Goal: Information Seeking & Learning: Learn about a topic

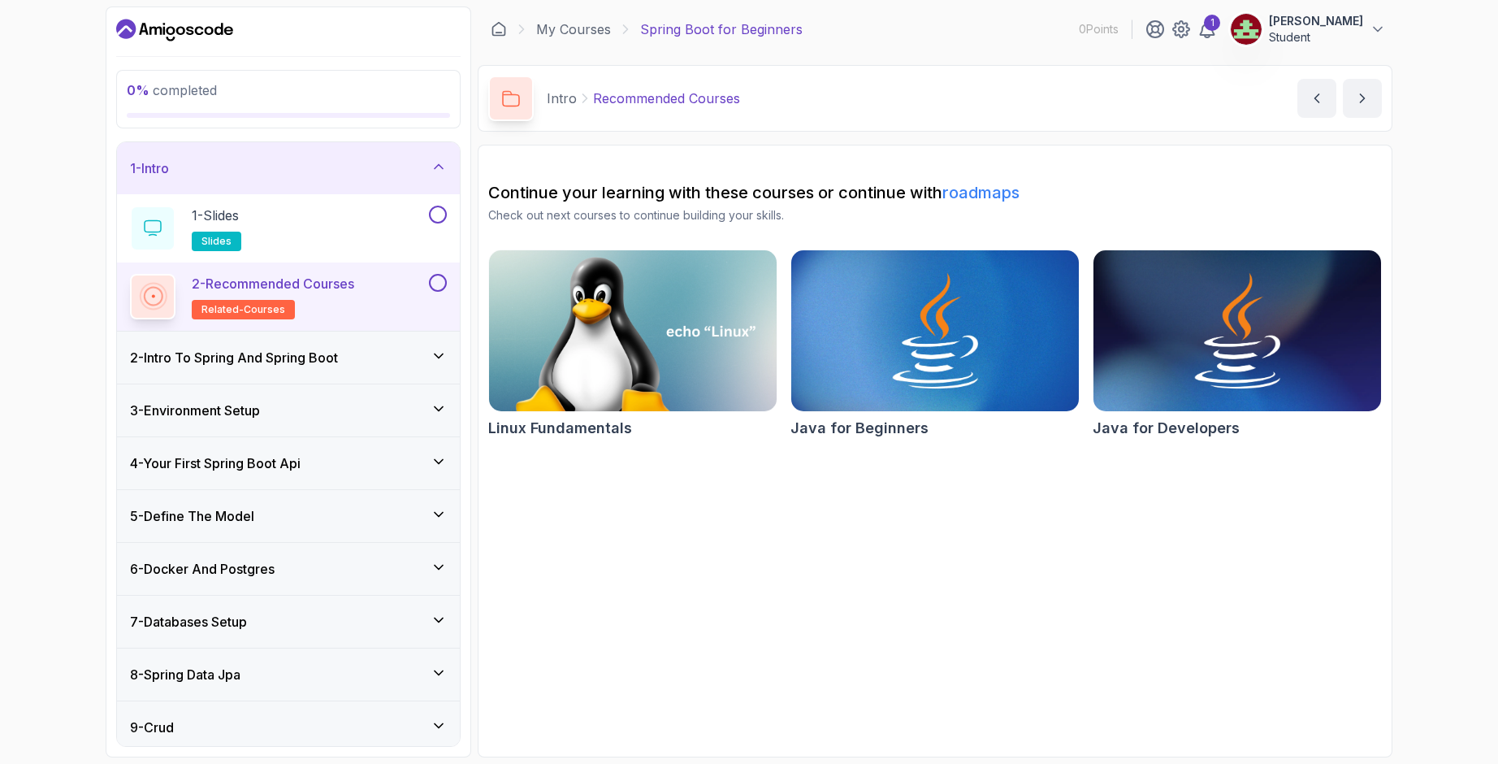
click at [142, 31] on icon "Dashboard" at bounding box center [143, 29] width 9 height 12
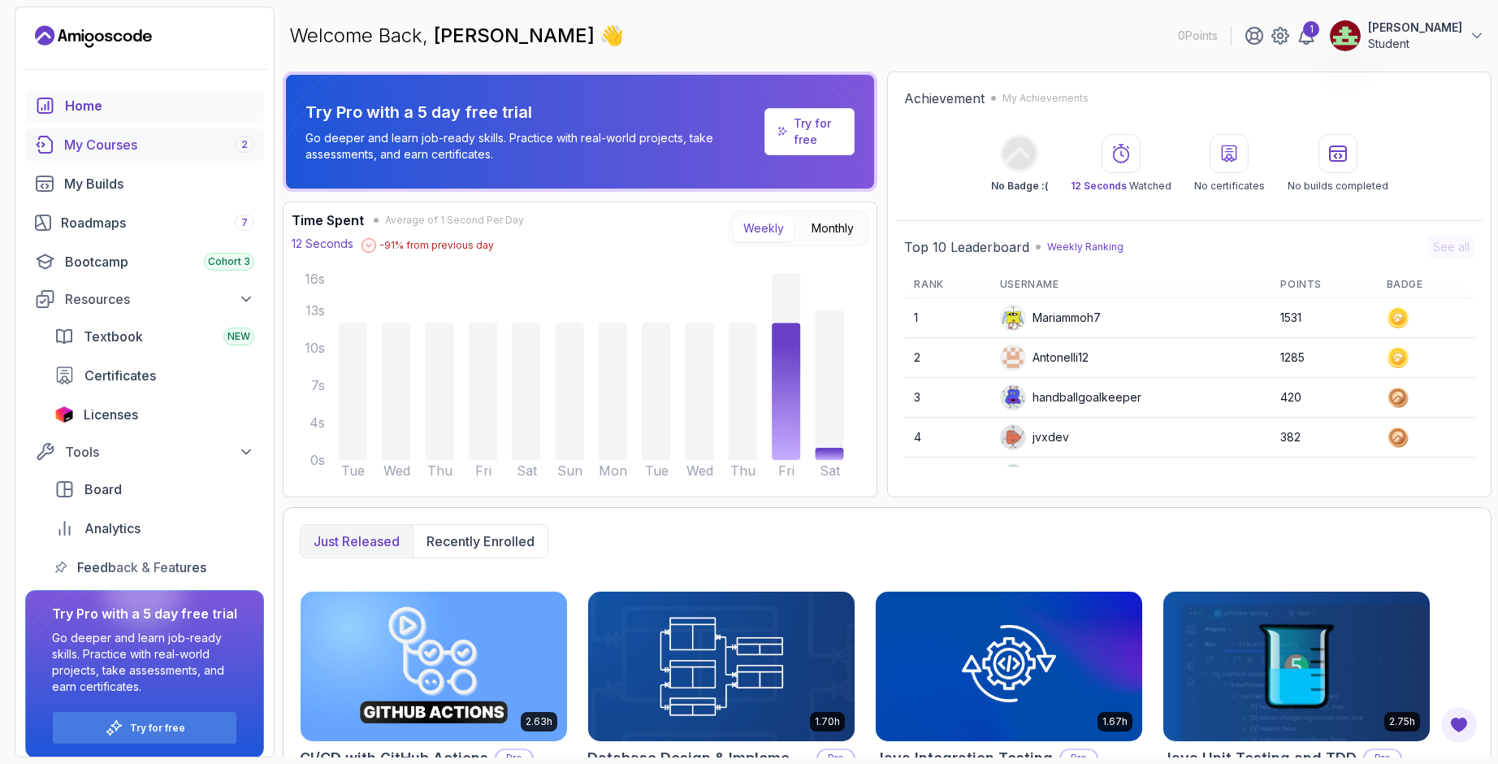
click at [119, 152] on div "My Courses 2" at bounding box center [159, 144] width 190 height 19
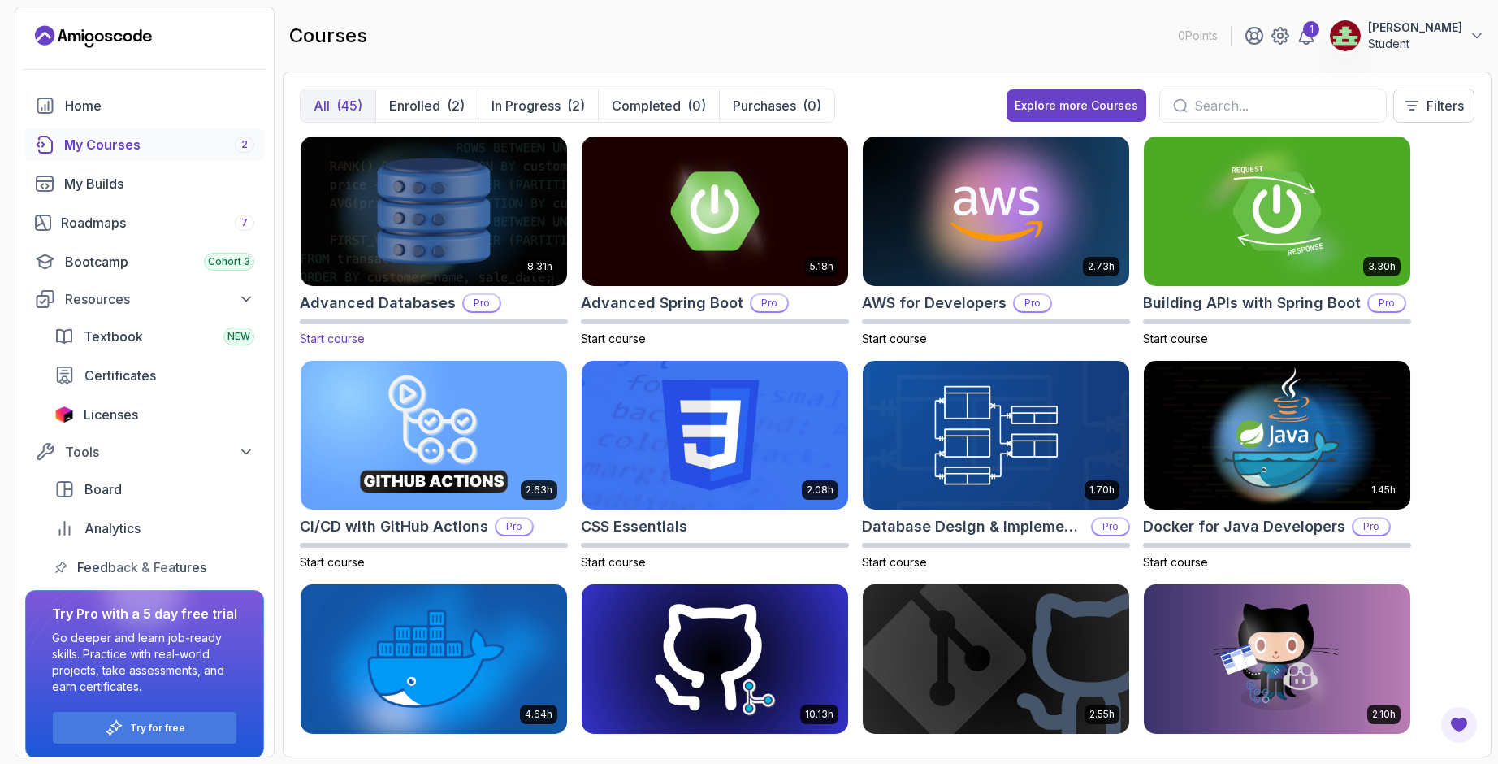
click at [430, 235] on img at bounding box center [433, 210] width 279 height 157
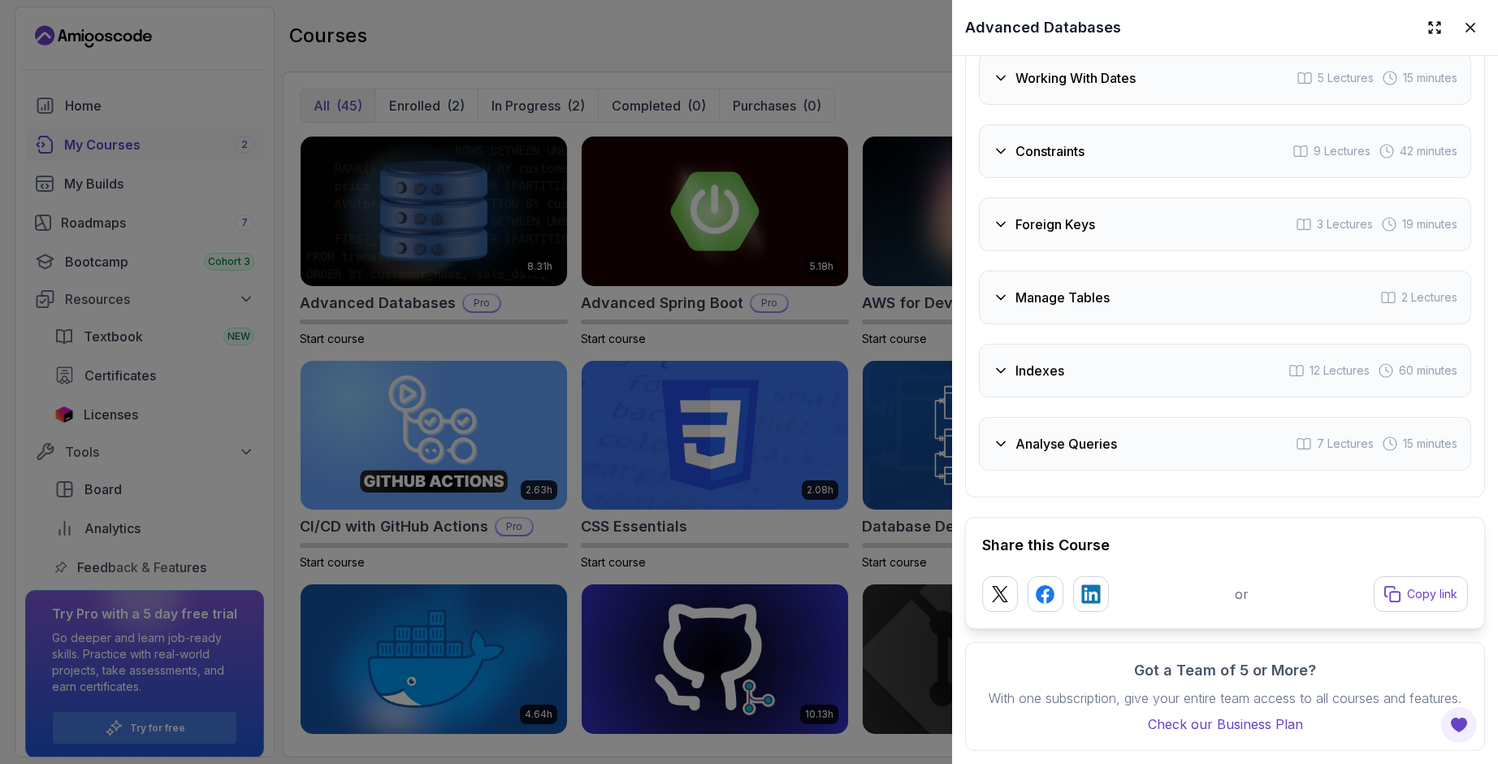
scroll to position [3282, 0]
click at [858, 473] on div at bounding box center [749, 382] width 1498 height 764
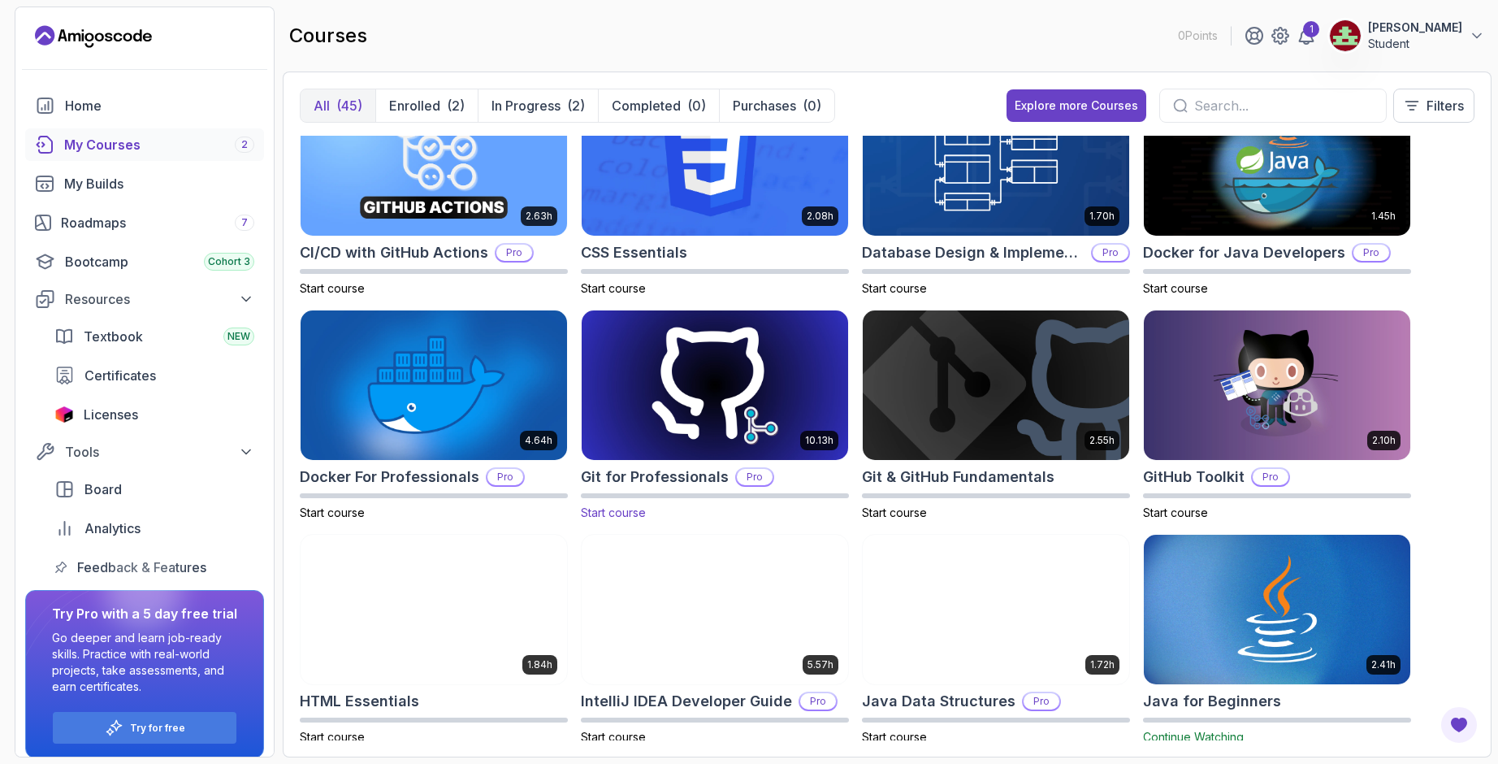
scroll to position [406, 0]
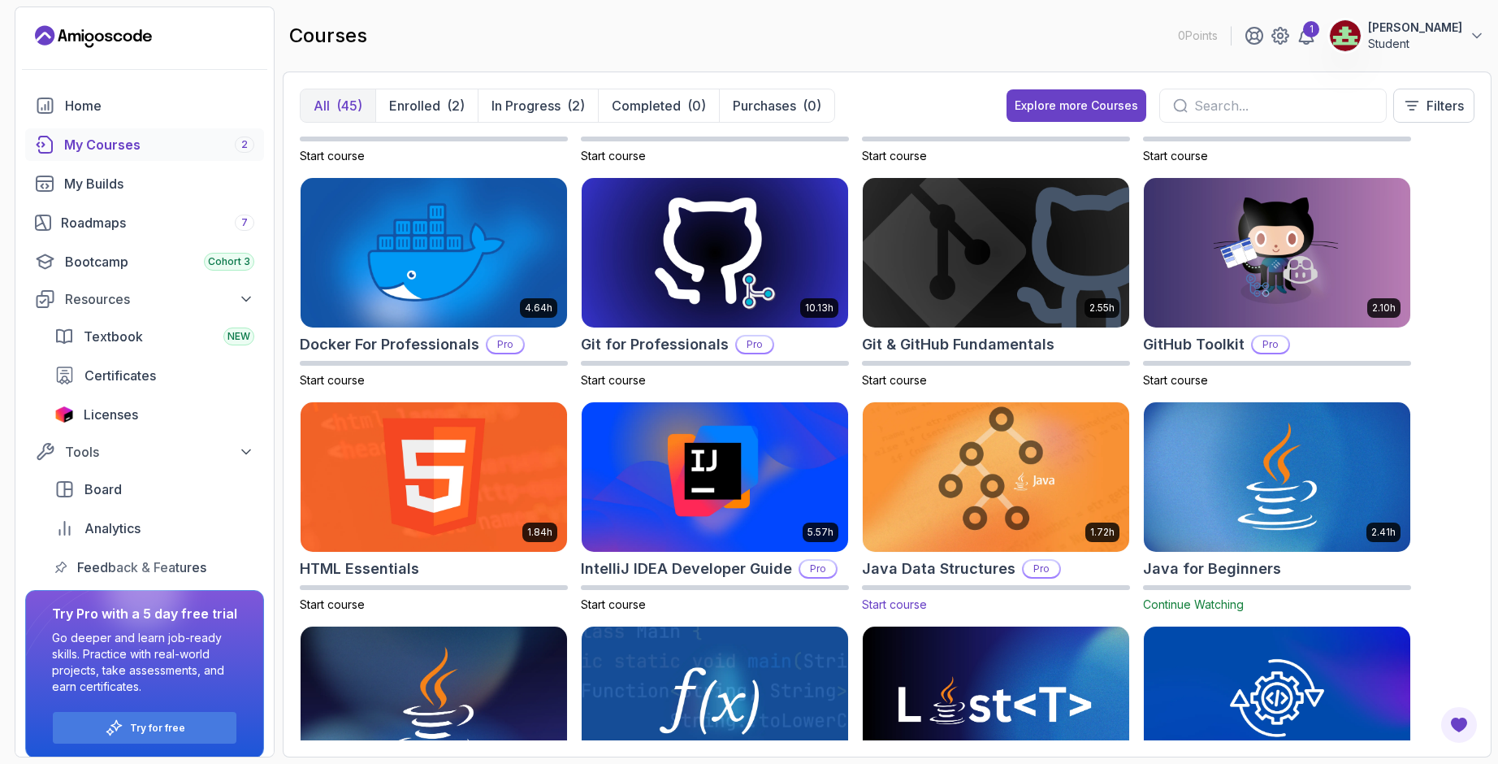
click at [991, 440] on img at bounding box center [995, 476] width 279 height 157
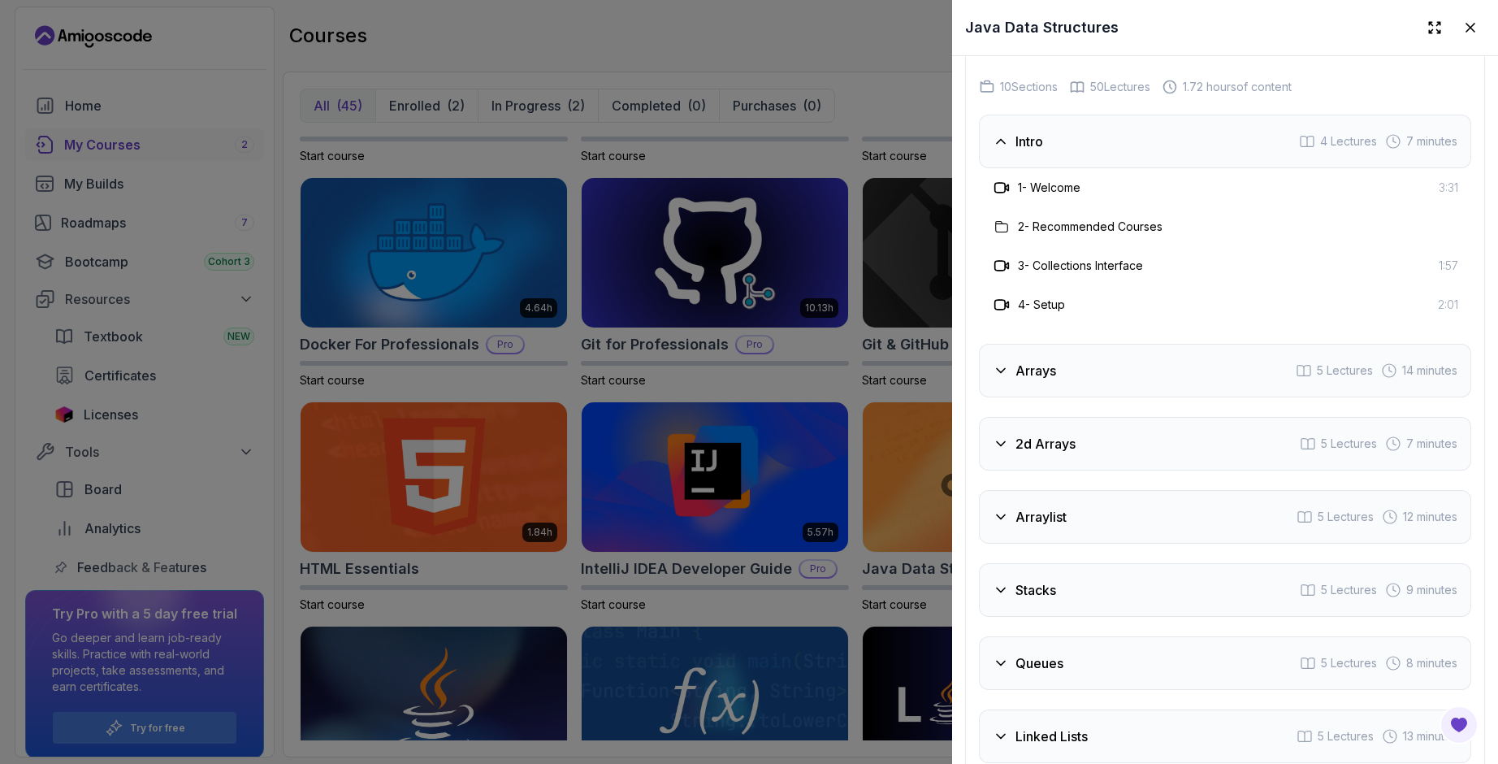
scroll to position [2681, 0]
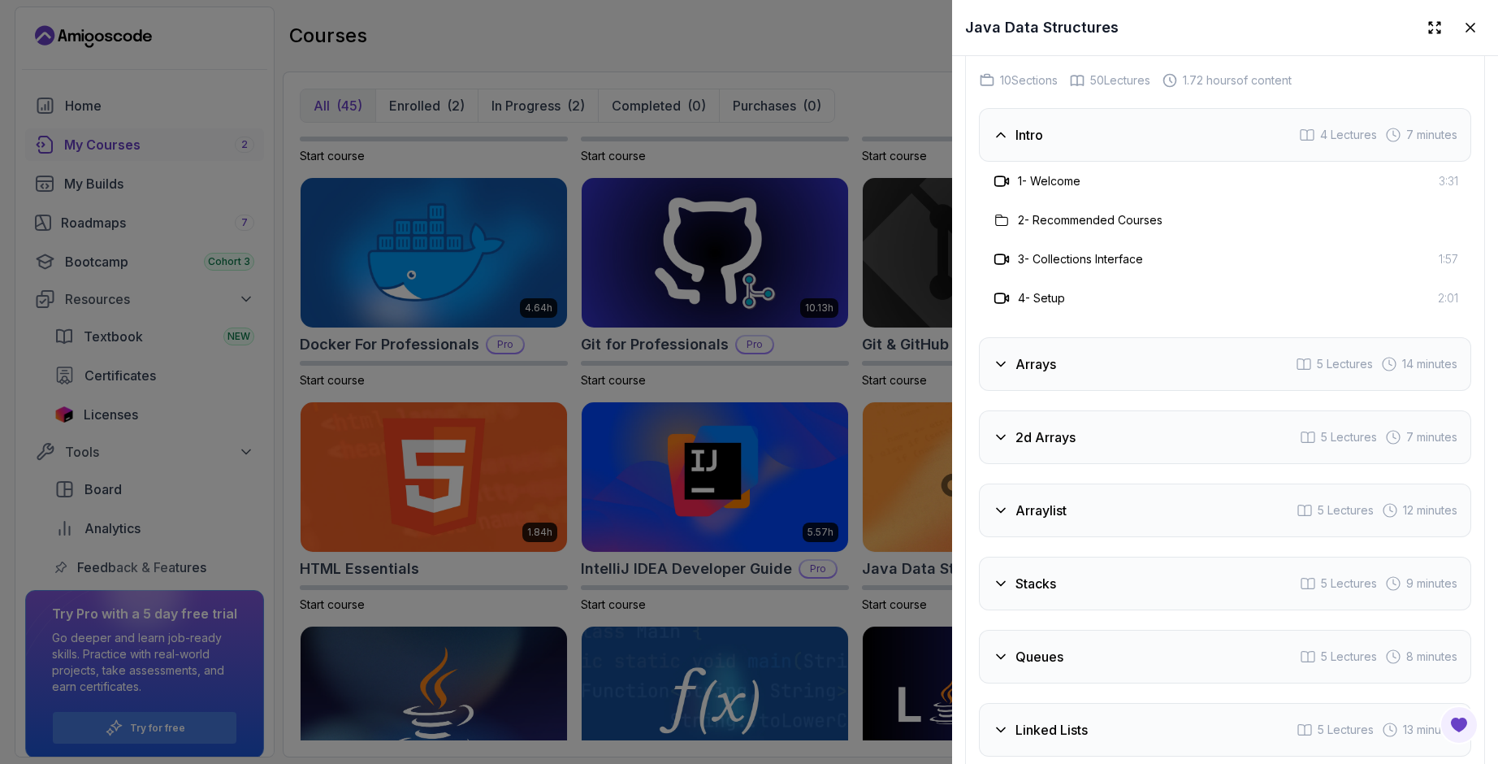
click at [1137, 369] on div "Arrays 5 Lectures 14 minutes" at bounding box center [1225, 364] width 492 height 54
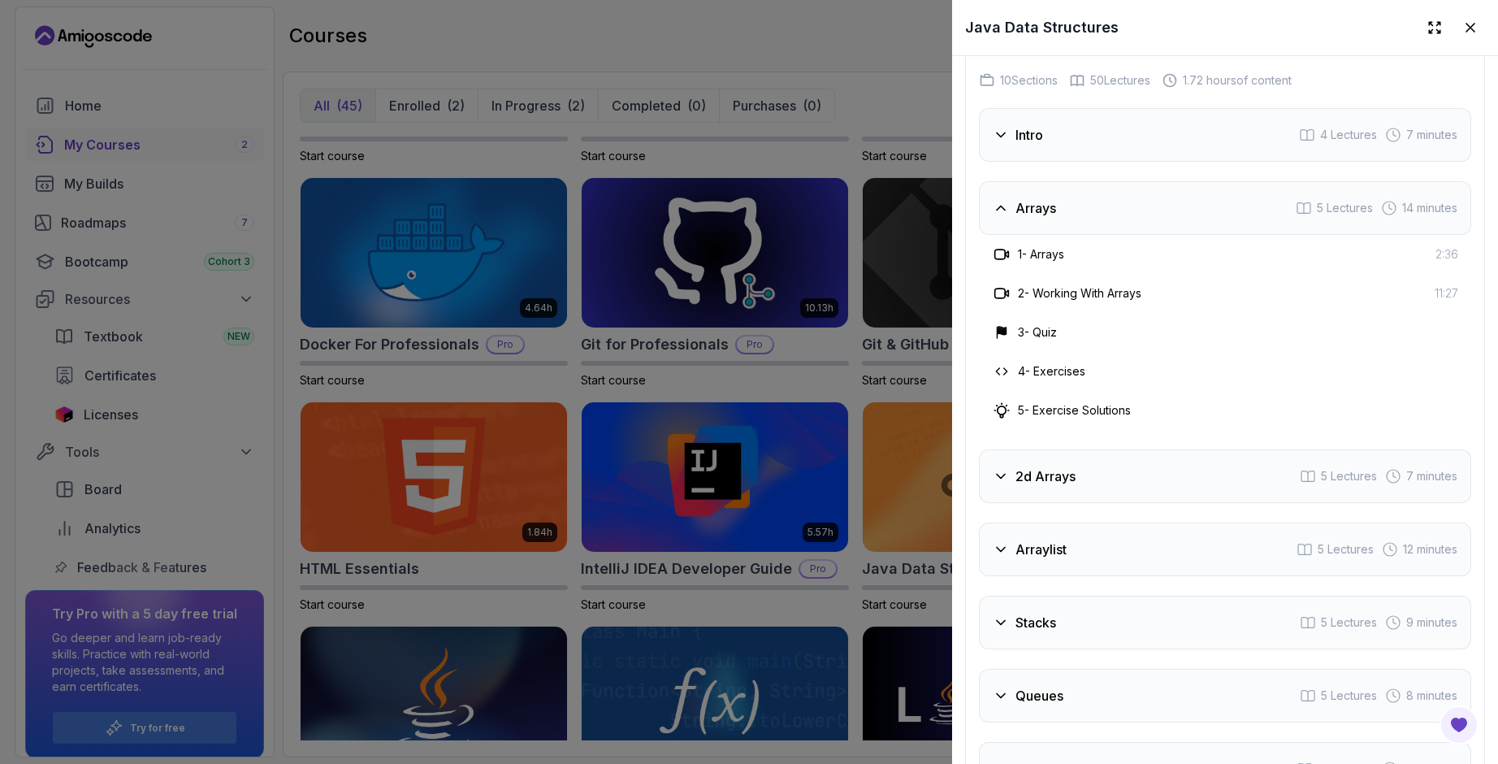
click at [934, 422] on div at bounding box center [749, 382] width 1498 height 764
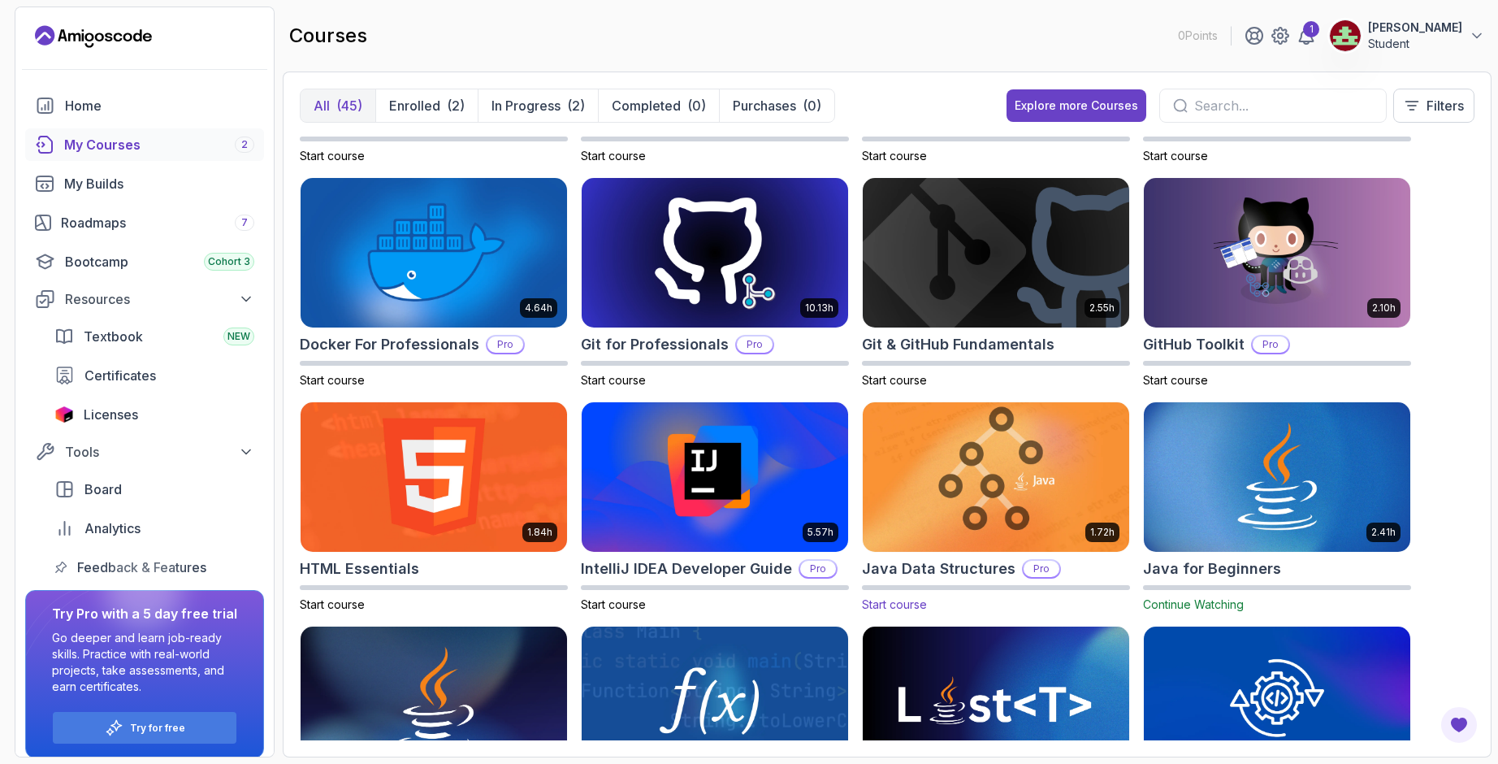
click at [1028, 457] on img at bounding box center [995, 476] width 279 height 157
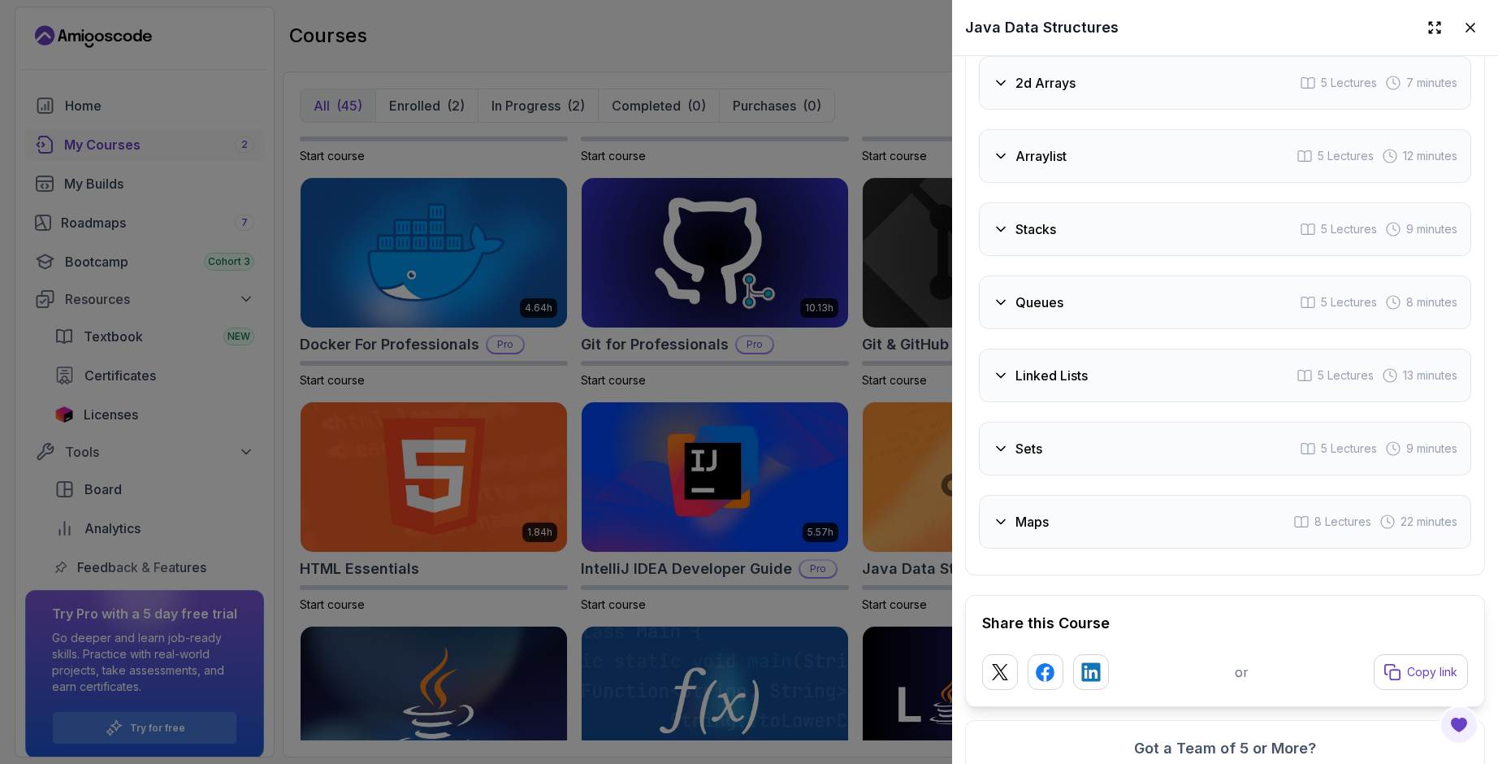
scroll to position [3087, 0]
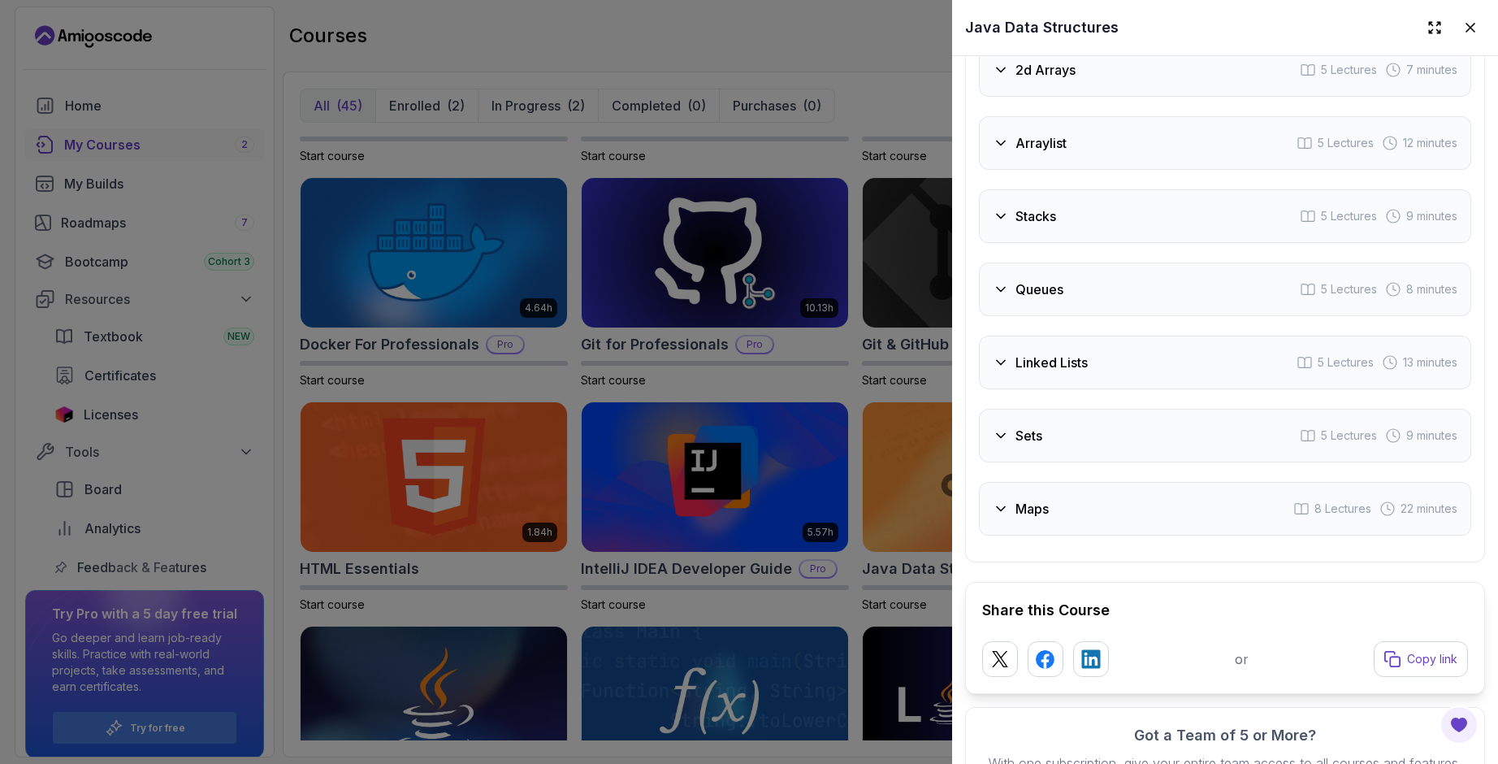
click at [1116, 503] on div "Maps 8 Lectures 22 minutes" at bounding box center [1225, 509] width 492 height 54
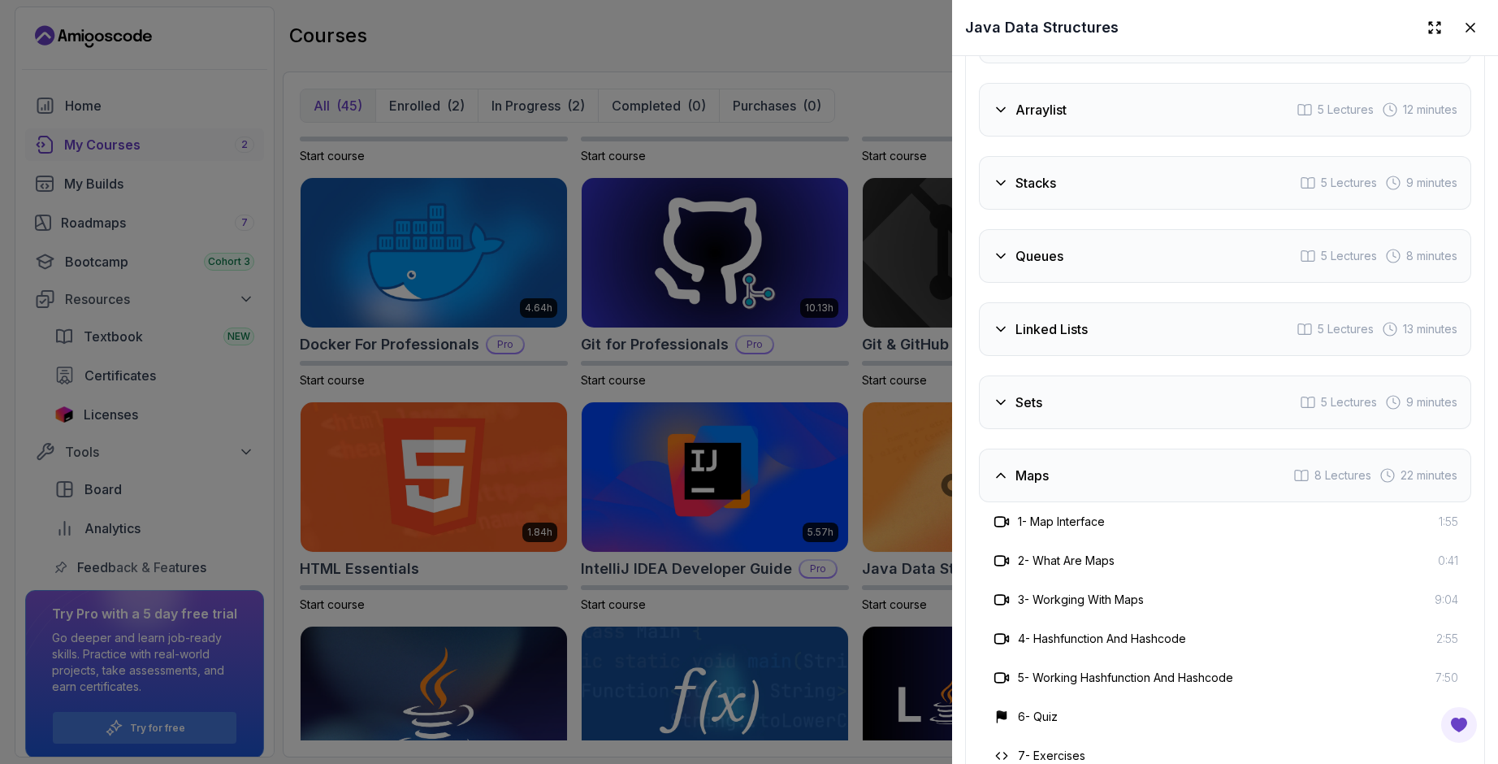
scroll to position [2925, 0]
click at [1121, 333] on div "Linked Lists 5 Lectures 13 minutes" at bounding box center [1225, 330] width 492 height 54
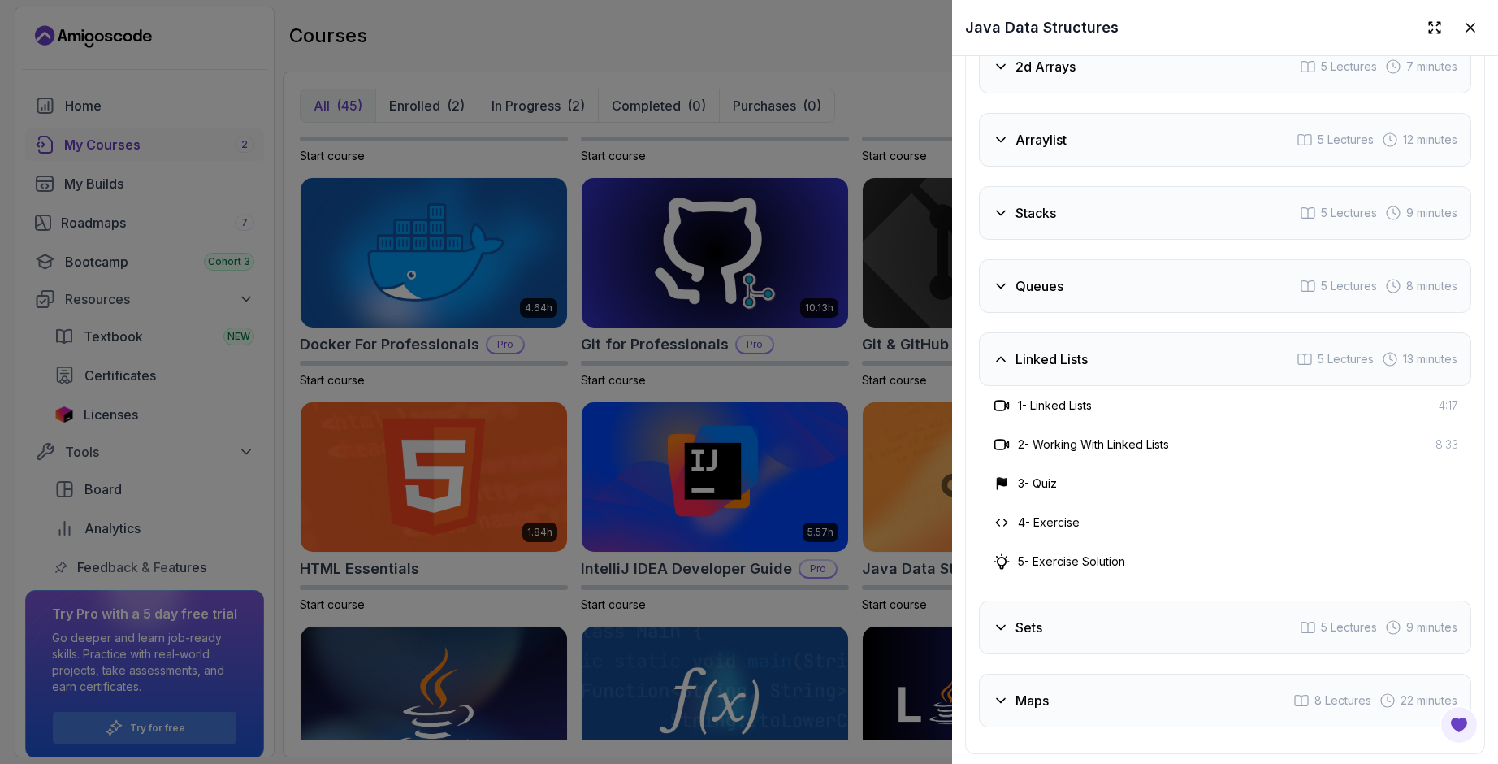
scroll to position [2844, 0]
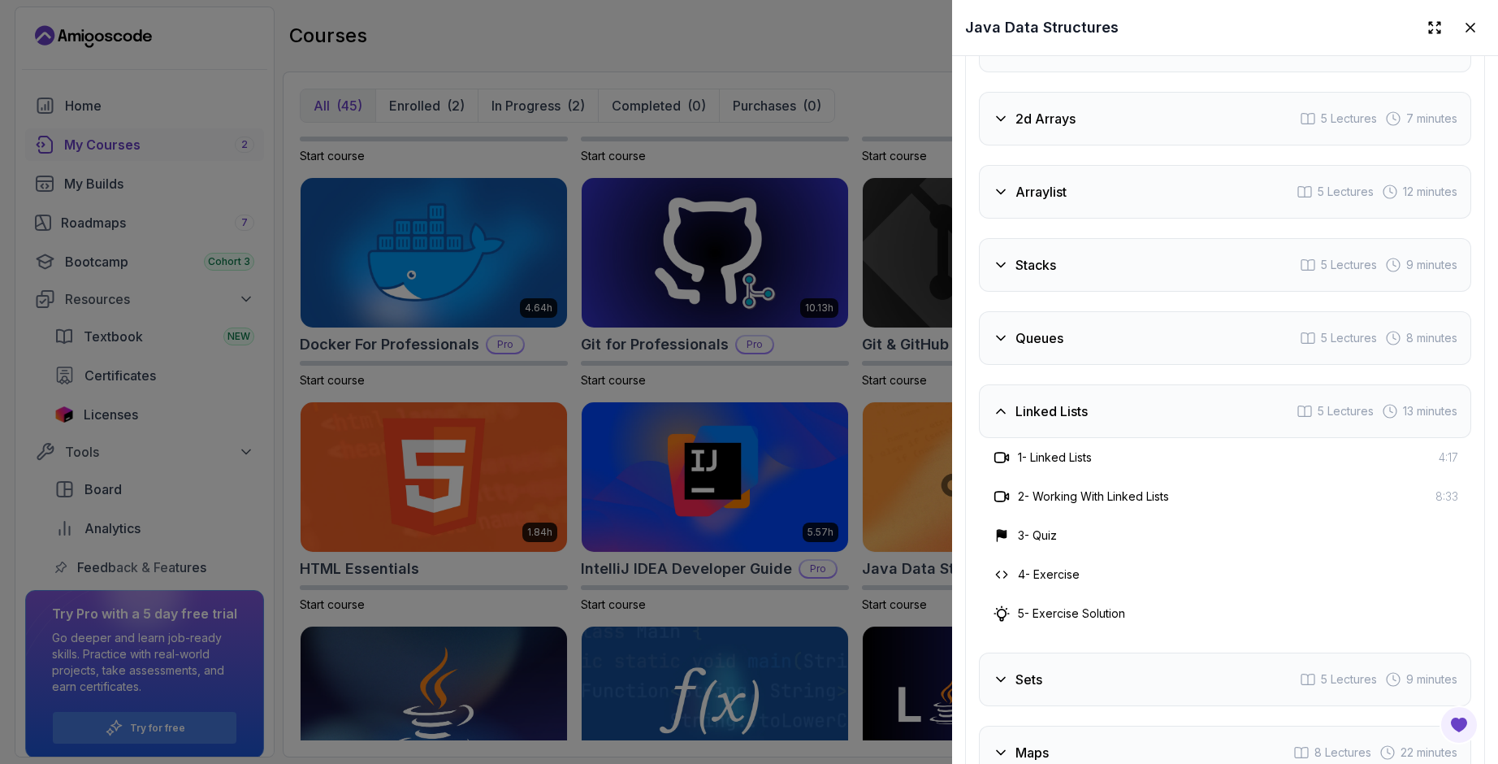
click at [1124, 332] on div "Queues 5 Lectures 8 minutes" at bounding box center [1225, 338] width 492 height 54
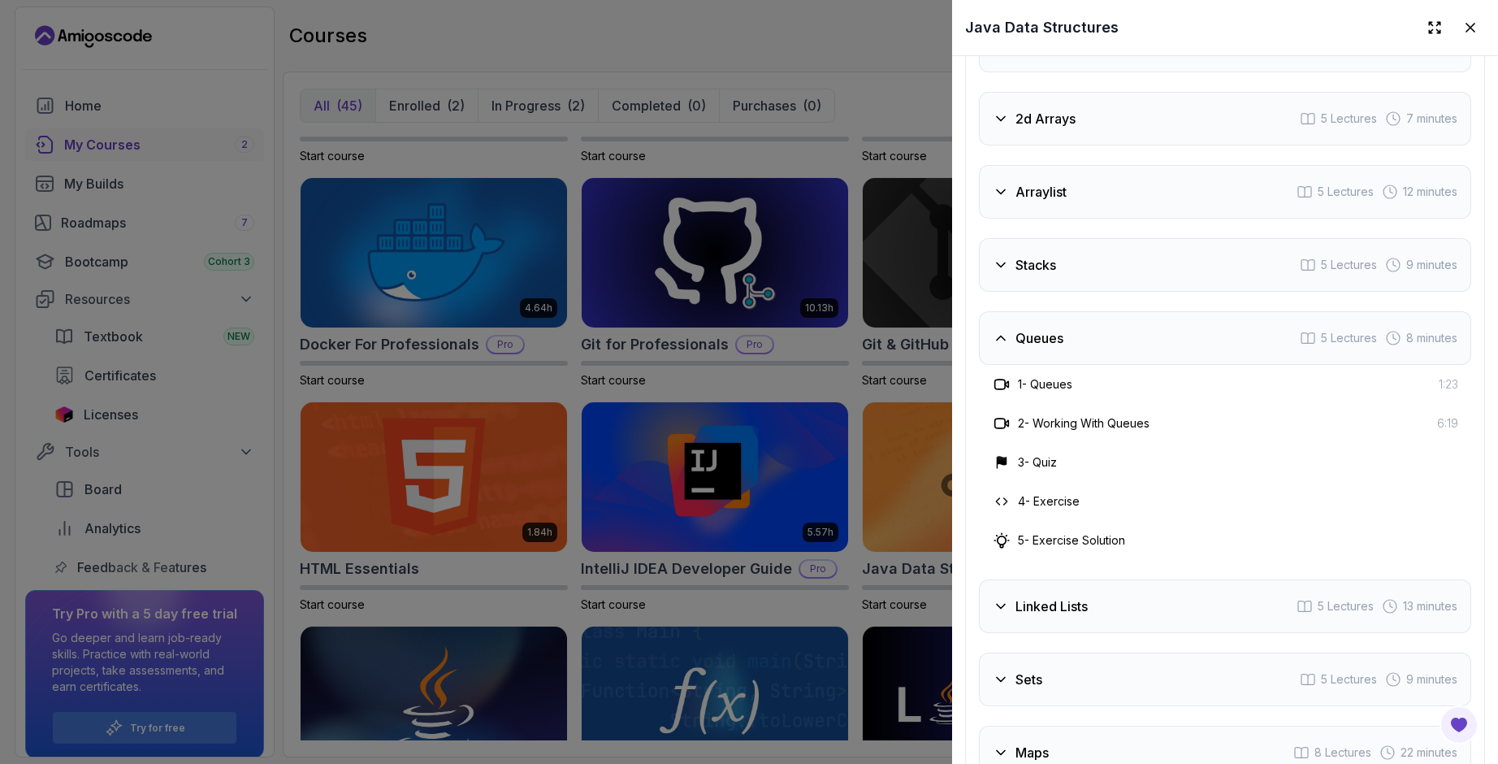
click at [1124, 365] on div "1 - Queues 1:23" at bounding box center [1225, 384] width 492 height 39
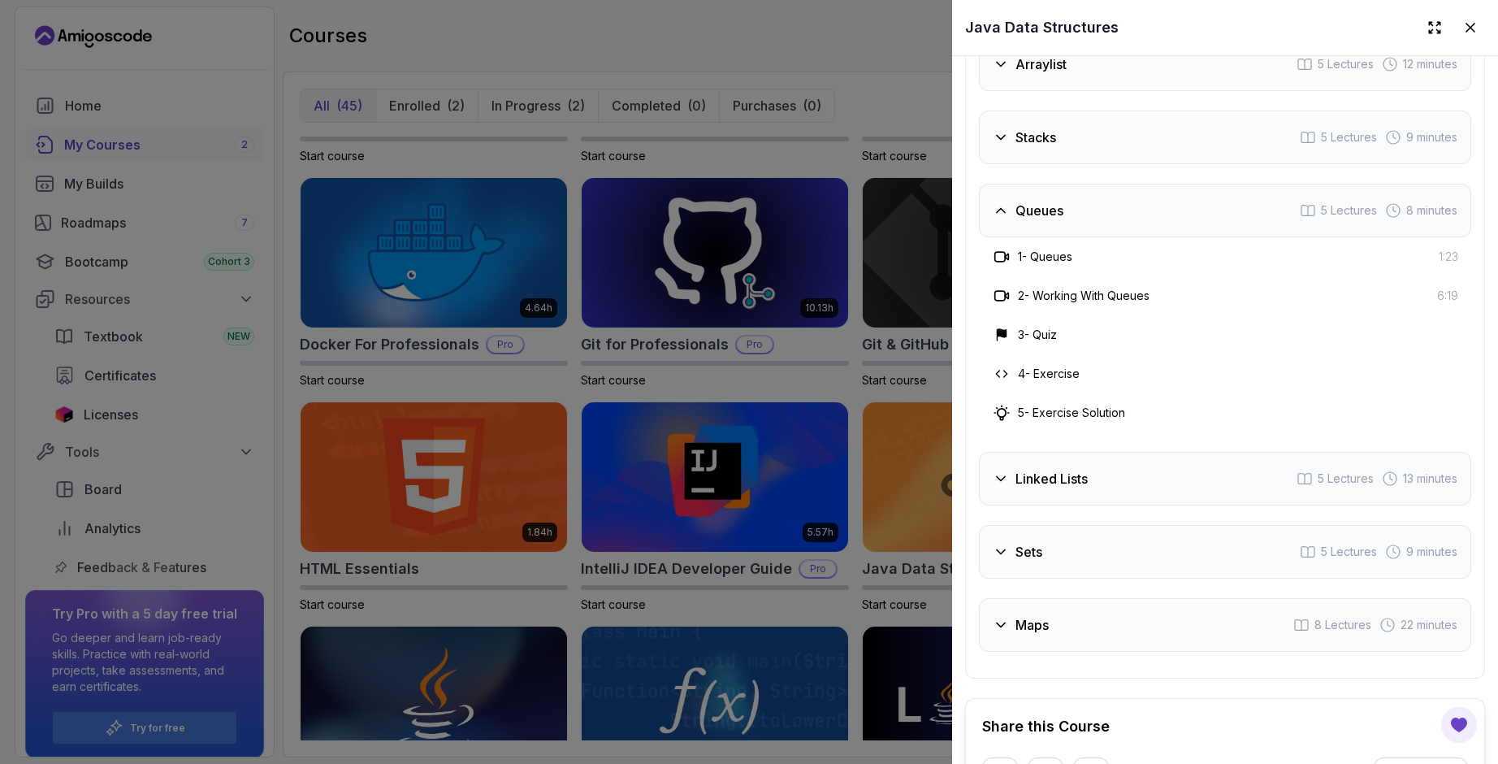
scroll to position [3165, 0]
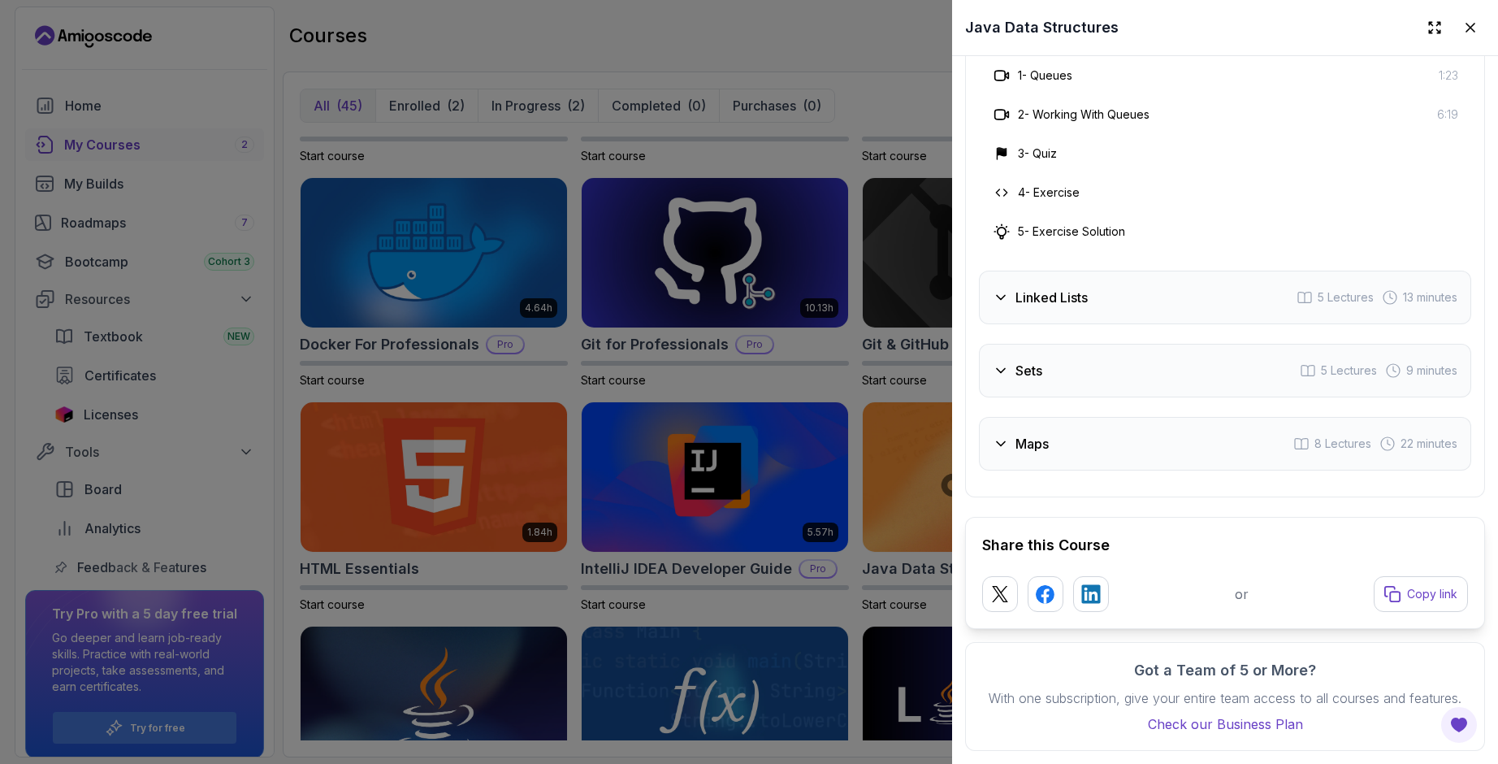
click at [929, 465] on div at bounding box center [749, 382] width 1498 height 764
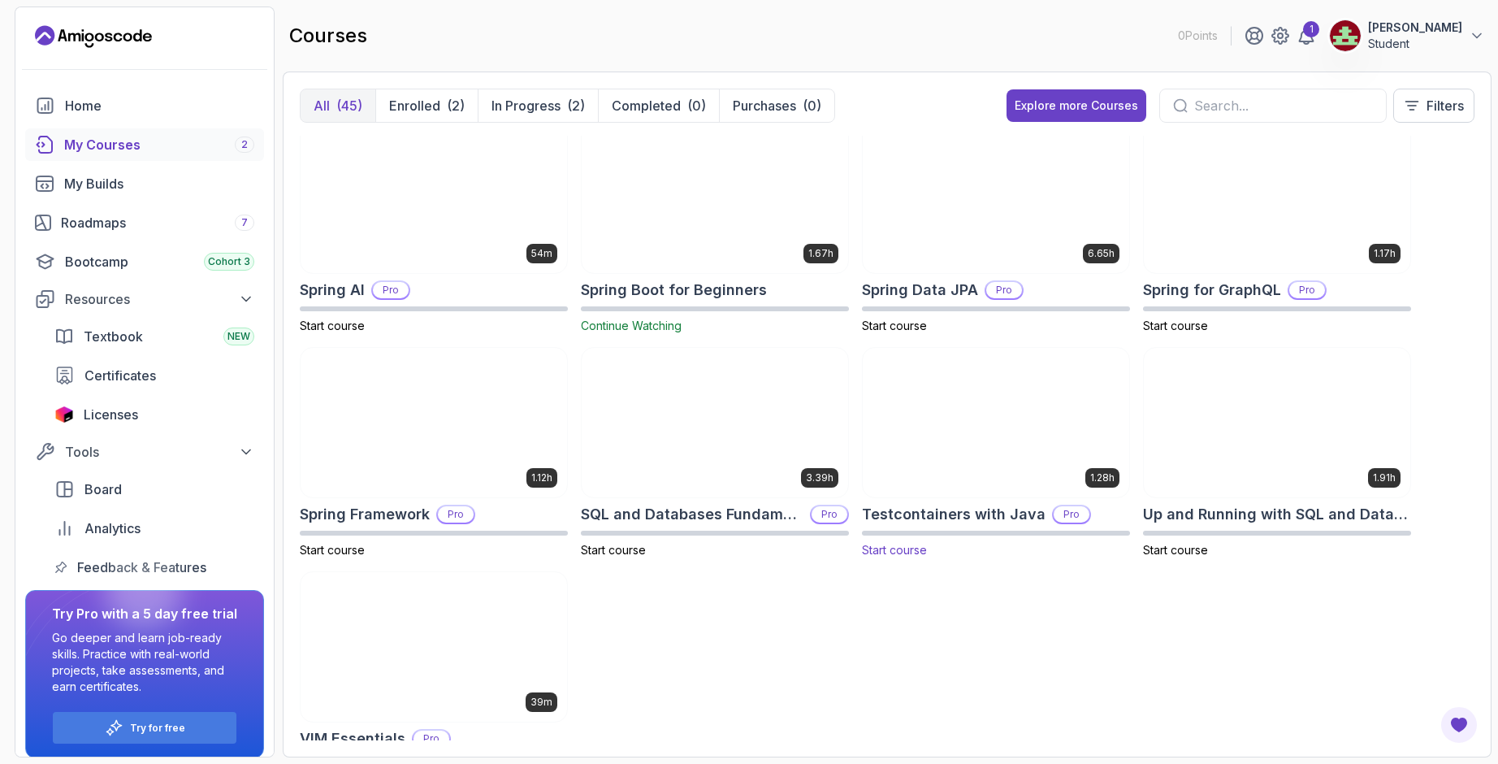
scroll to position [2090, 0]
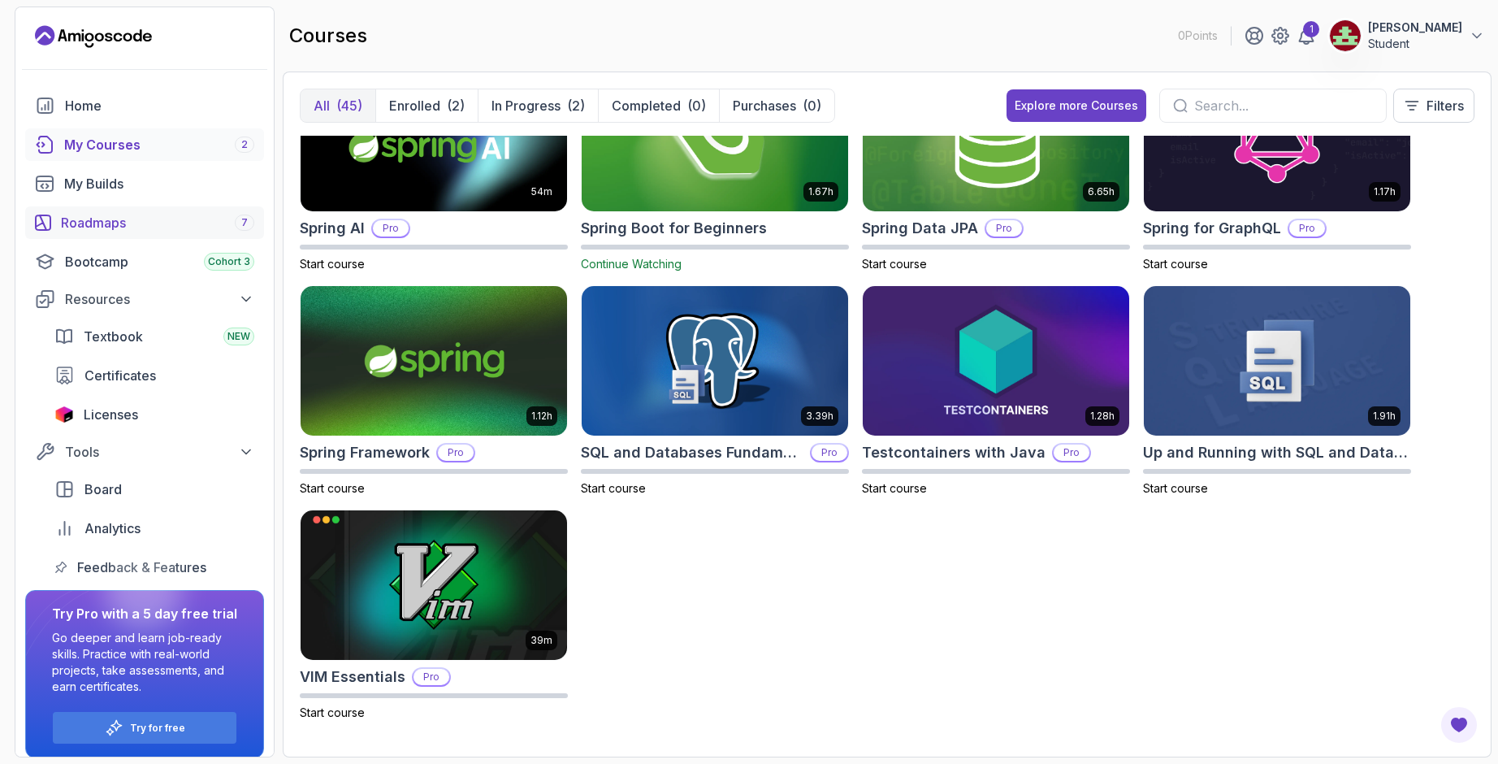
click at [124, 224] on div "Roadmaps 7" at bounding box center [157, 222] width 193 height 19
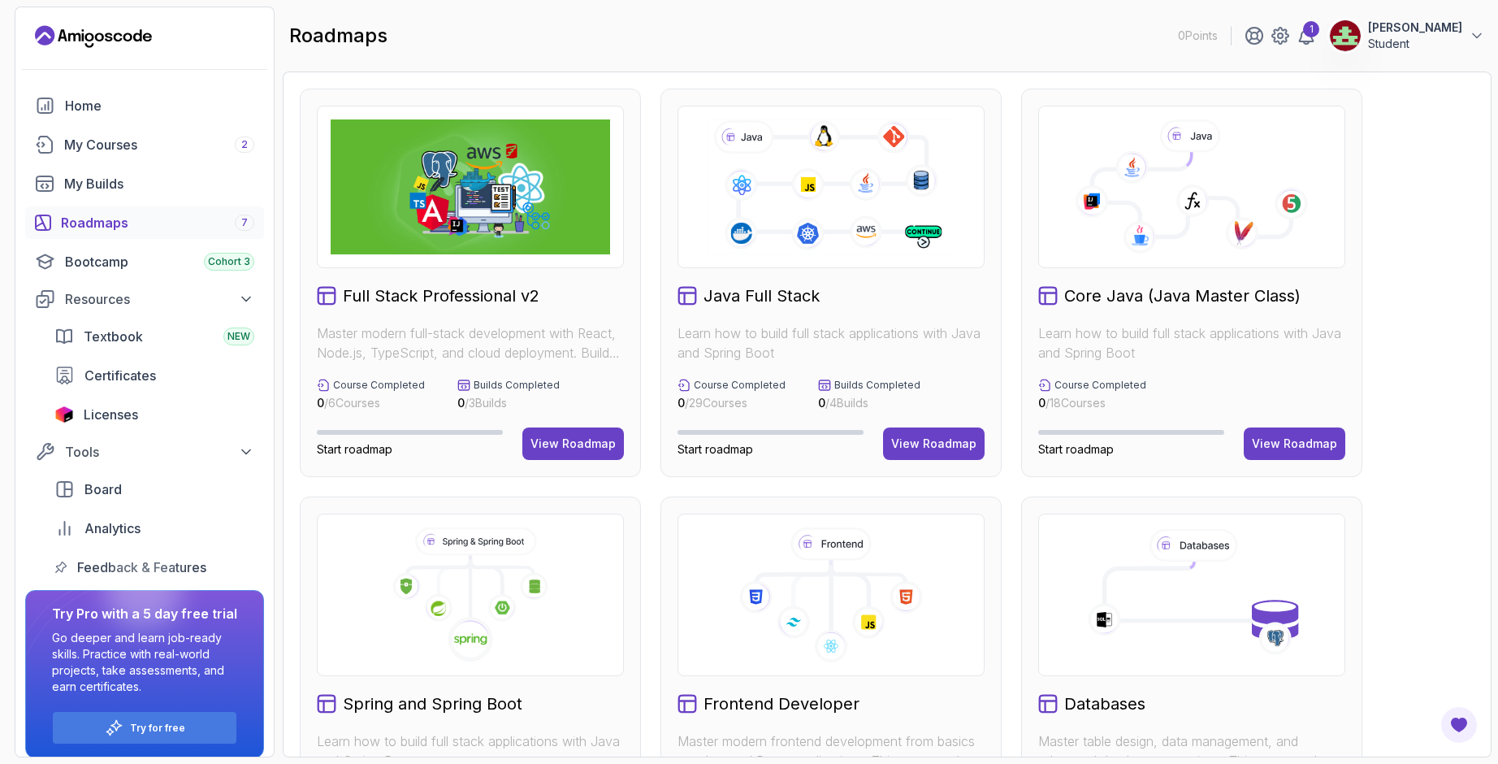
click at [478, 198] on img at bounding box center [470, 186] width 279 height 135
click at [578, 444] on div "View Roadmap" at bounding box center [573, 443] width 85 height 16
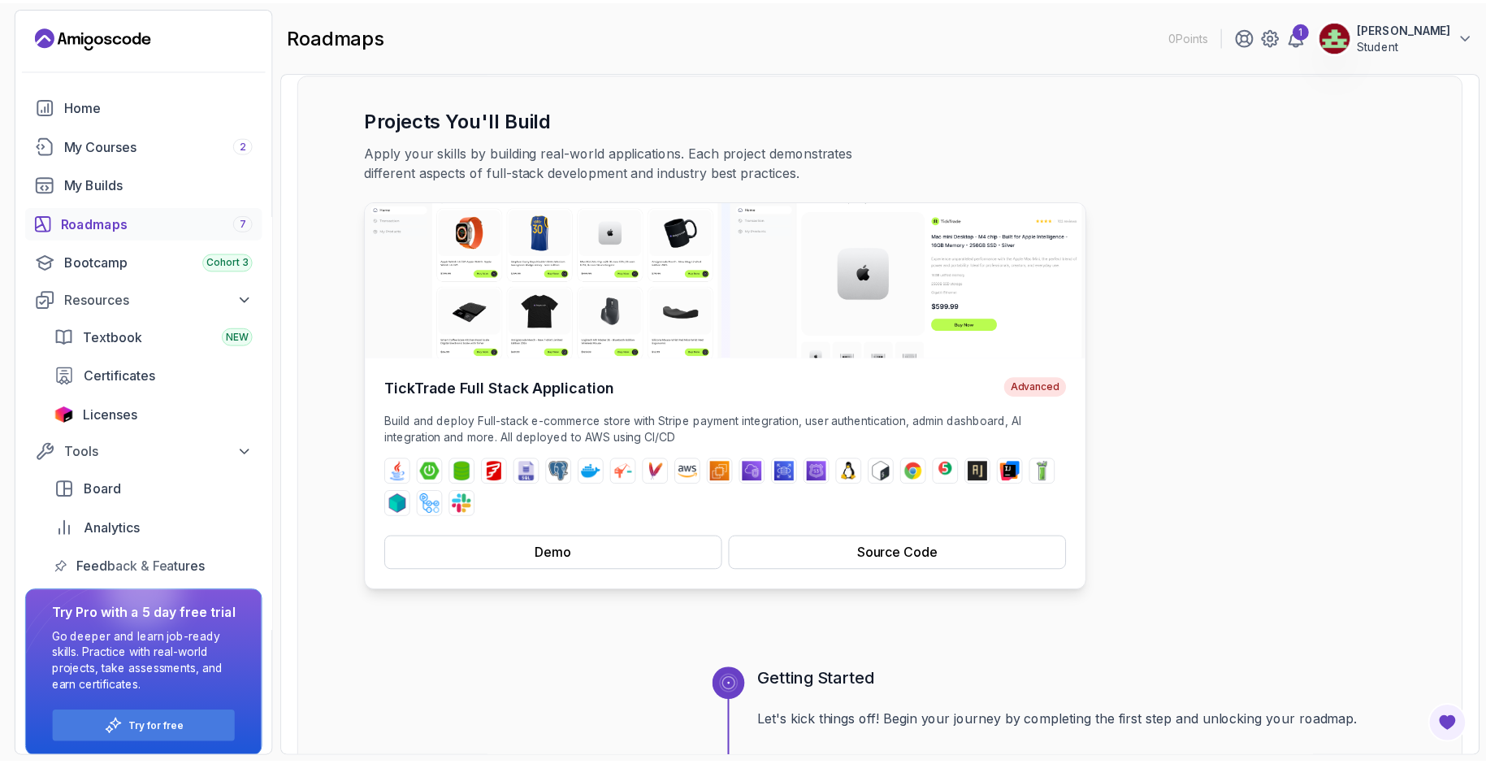
scroll to position [487, 0]
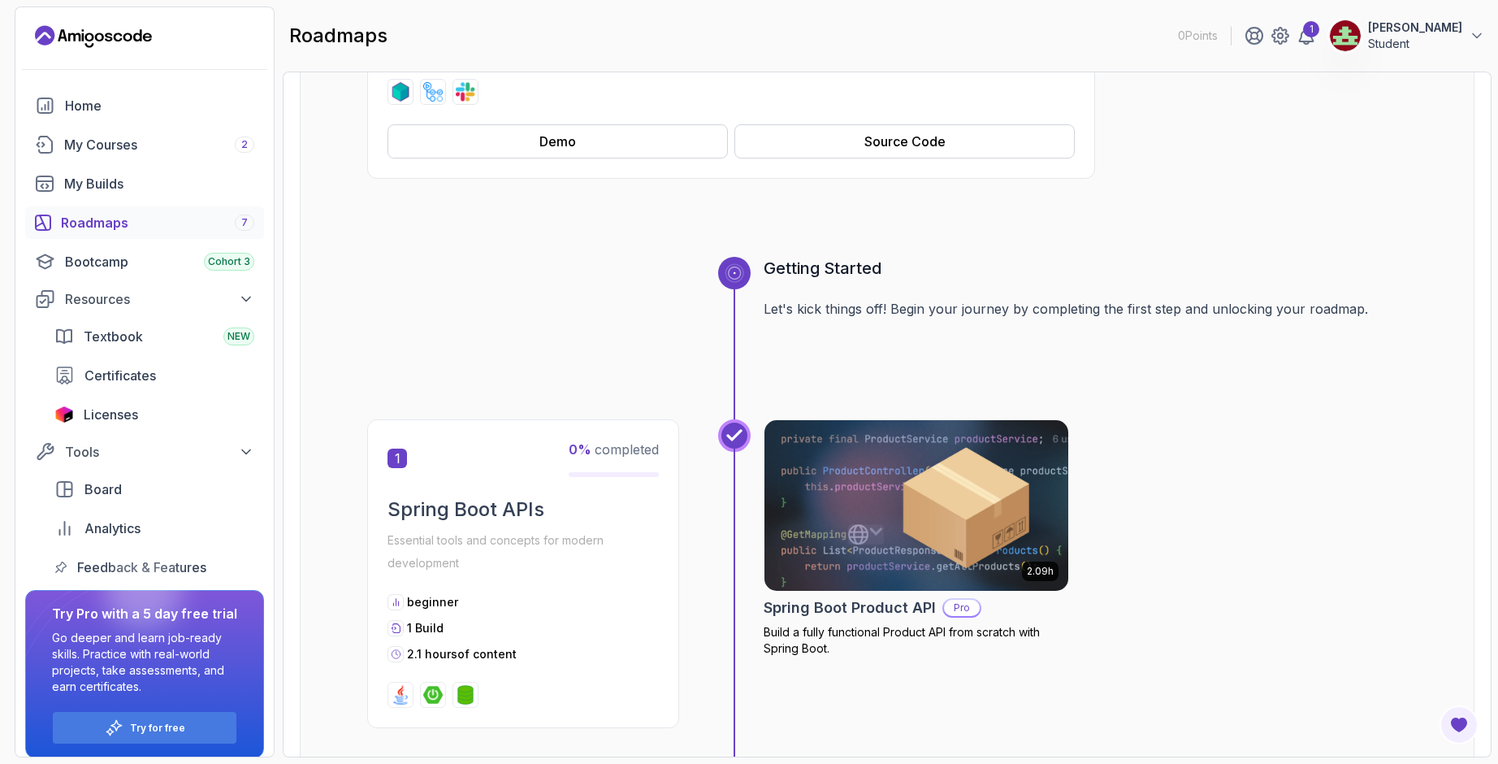
click at [936, 492] on img at bounding box center [916, 505] width 319 height 179
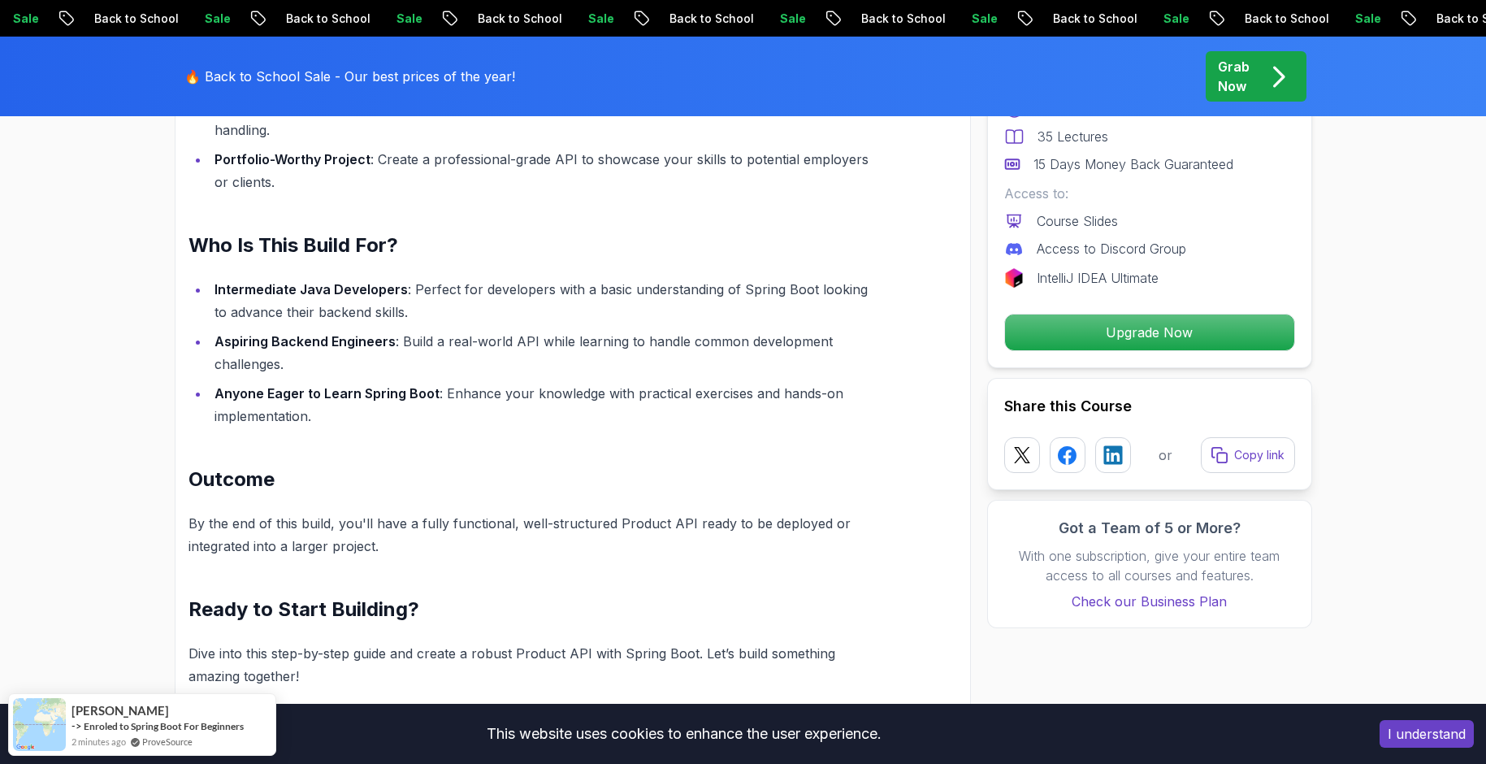
scroll to position [1381, 0]
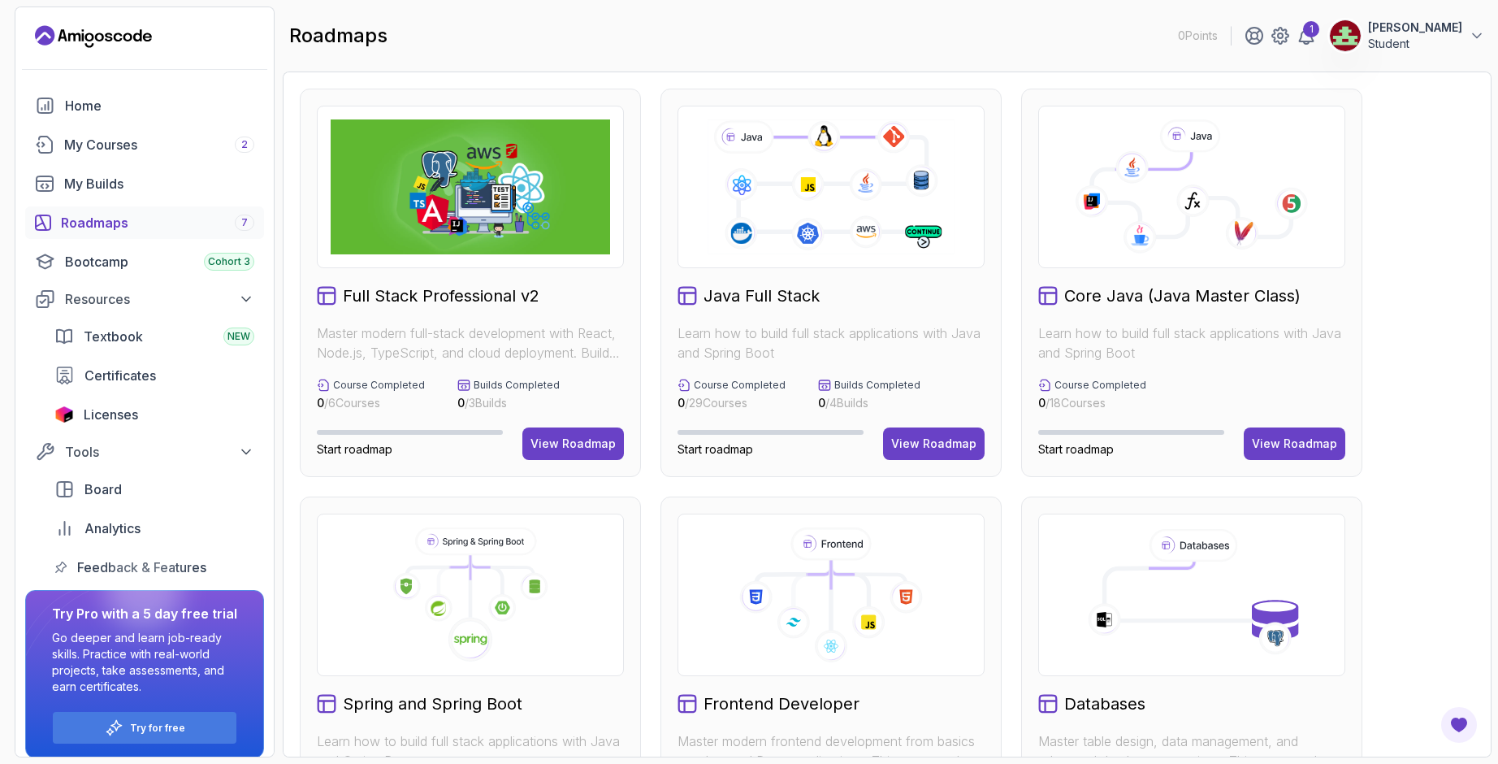
click at [862, 210] on icon at bounding box center [830, 187] width 251 height 140
click at [930, 444] on div "View Roadmap" at bounding box center [933, 443] width 85 height 16
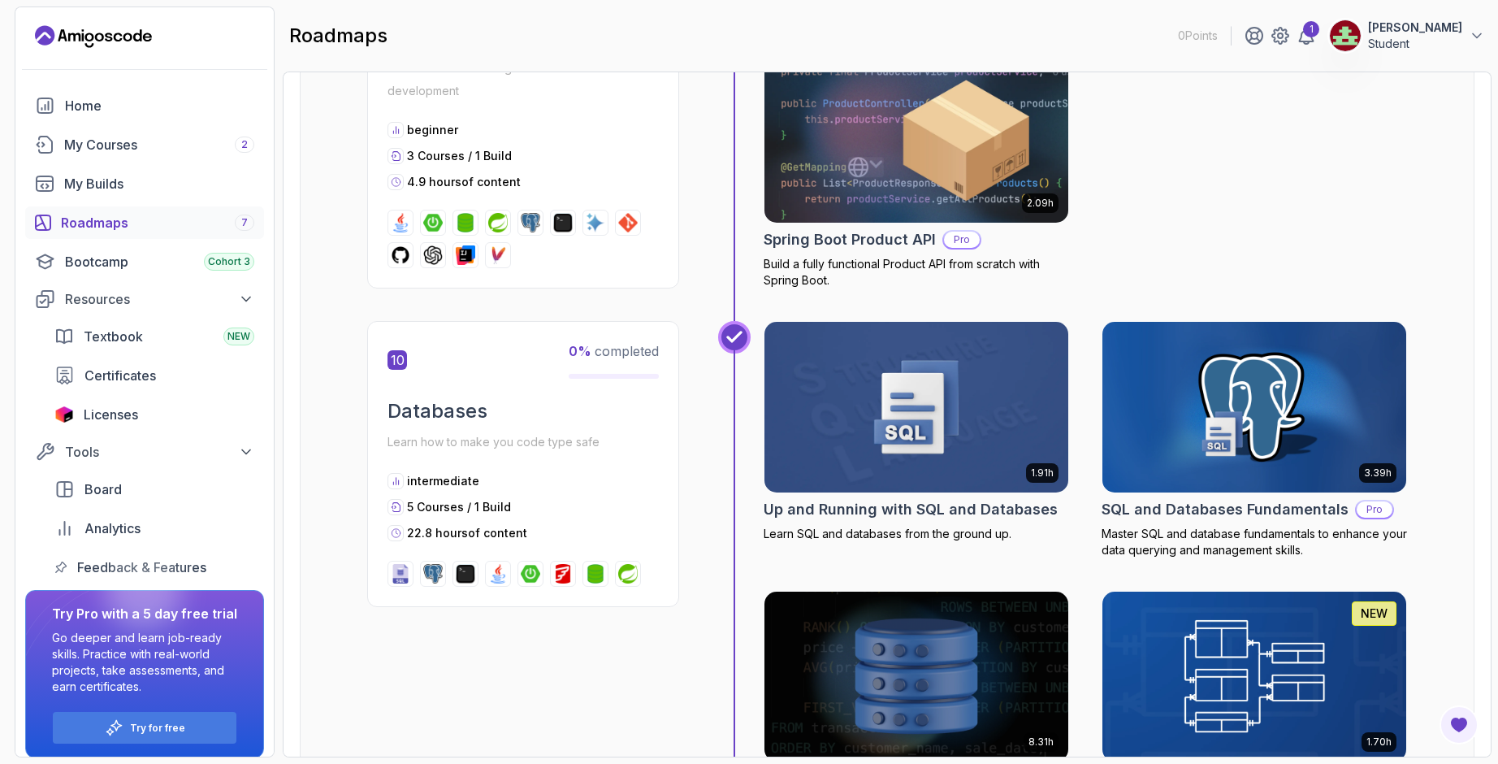
scroll to position [3575, 0]
